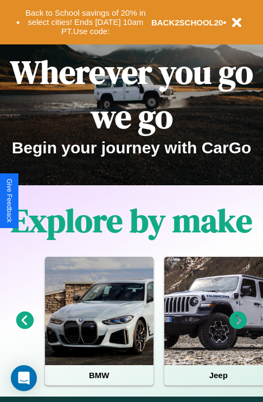
scroll to position [167, 0]
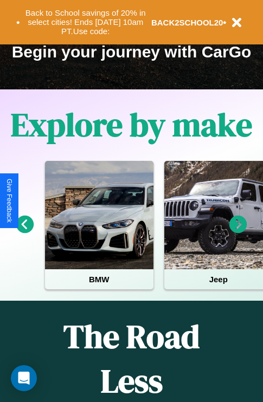
click at [238, 232] on icon at bounding box center [238, 225] width 18 height 18
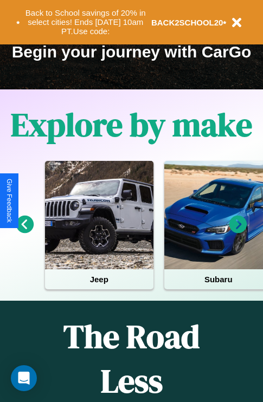
click at [238, 232] on icon at bounding box center [238, 225] width 18 height 18
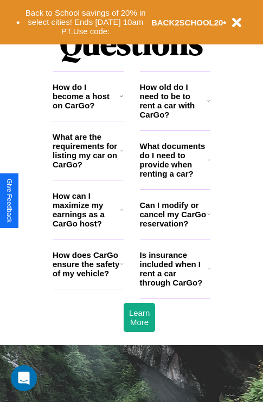
scroll to position [1313, 0]
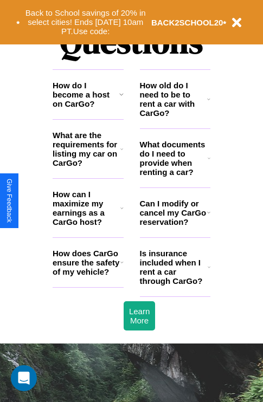
click at [174, 226] on h3 "Can I modify or cancel my CarGo reservation?" at bounding box center [173, 213] width 67 height 28
click at [88, 225] on h3 "How can I maximize my earnings as a CarGo host?" at bounding box center [87, 208] width 68 height 37
click at [88, 108] on h3 "How do I become a host on CarGo?" at bounding box center [86, 95] width 67 height 28
click at [208, 217] on icon at bounding box center [208, 212] width 3 height 9
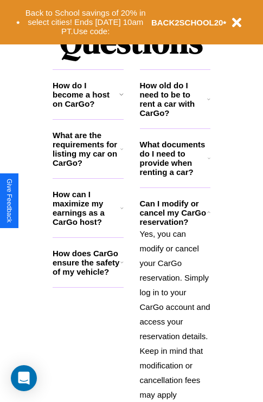
click at [121, 267] on icon at bounding box center [121, 262] width 3 height 9
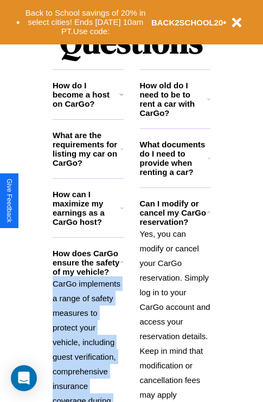
scroll to position [844, 0]
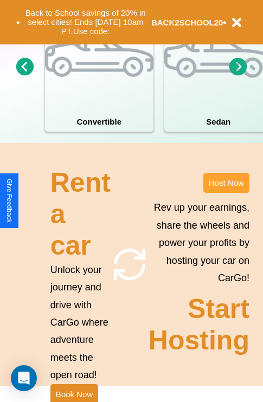
click at [226, 193] on button "Host Now" at bounding box center [226, 183] width 46 height 20
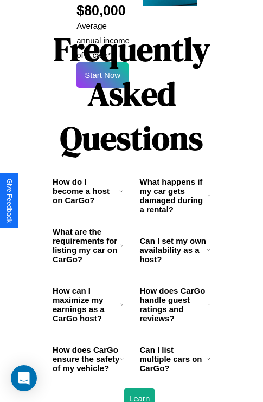
scroll to position [1763, 0]
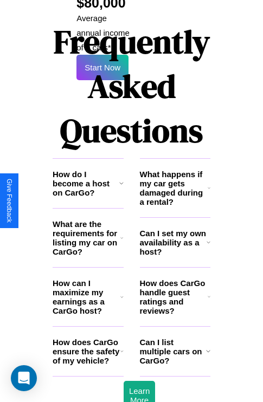
click at [207, 347] on icon at bounding box center [208, 351] width 4 height 9
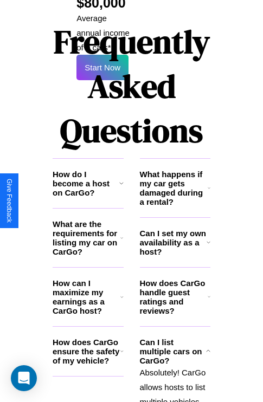
click at [174, 278] on h3 "How does CarGo handle guest ratings and reviews?" at bounding box center [174, 296] width 68 height 37
click at [121, 293] on icon at bounding box center [121, 297] width 3 height 9
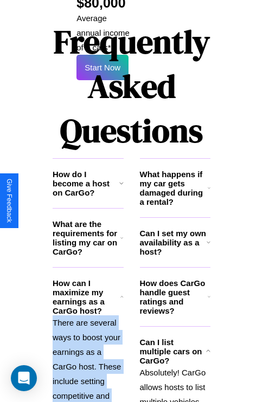
click at [121, 296] on polyline at bounding box center [121, 296] width 3 height 1
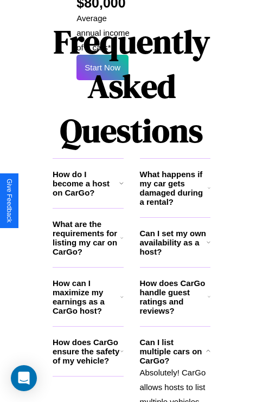
click at [208, 238] on icon at bounding box center [208, 242] width 4 height 9
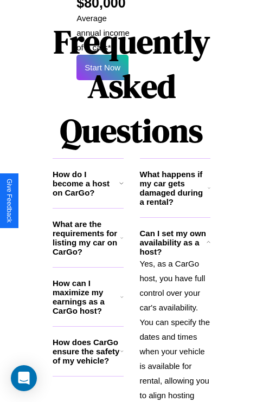
click at [121, 347] on icon at bounding box center [121, 351] width 3 height 9
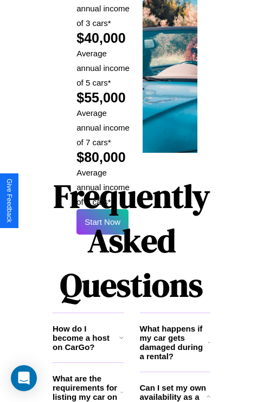
scroll to position [1594, 0]
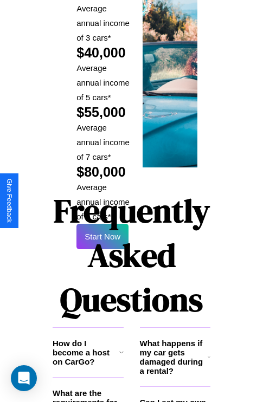
click at [102, 200] on h1 "Frequently Asked Questions" at bounding box center [132, 255] width 158 height 144
